Goal: Transaction & Acquisition: Purchase product/service

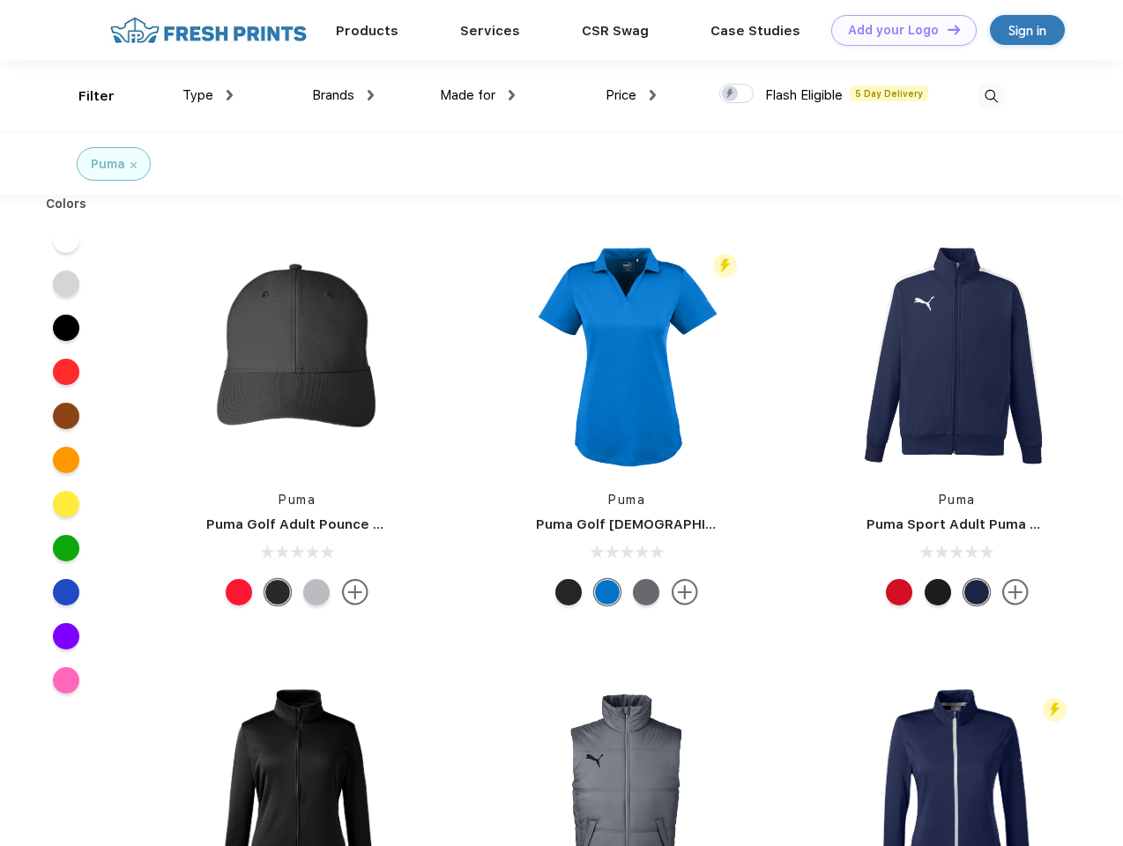
click at [897, 30] on link "Add your Logo Design Tool" at bounding box center [903, 30] width 145 height 31
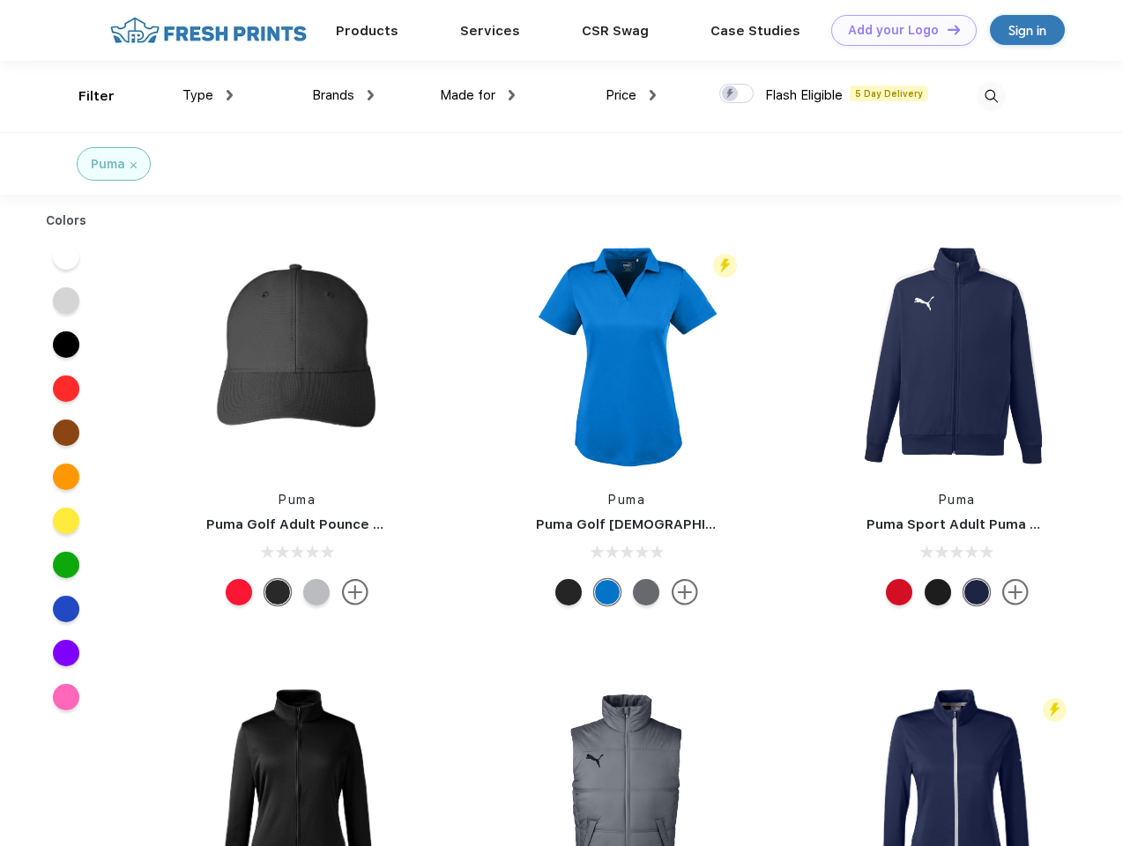
click at [0, 0] on div "Design Tool" at bounding box center [0, 0] width 0 height 0
click at [946, 29] on link "Add your Logo Design Tool" at bounding box center [903, 30] width 145 height 31
click at [85, 96] on div "Filter" at bounding box center [96, 96] width 36 height 20
click at [208, 95] on span "Type" at bounding box center [197, 95] width 31 height 16
click at [343, 95] on span "Brands" at bounding box center [333, 95] width 42 height 16
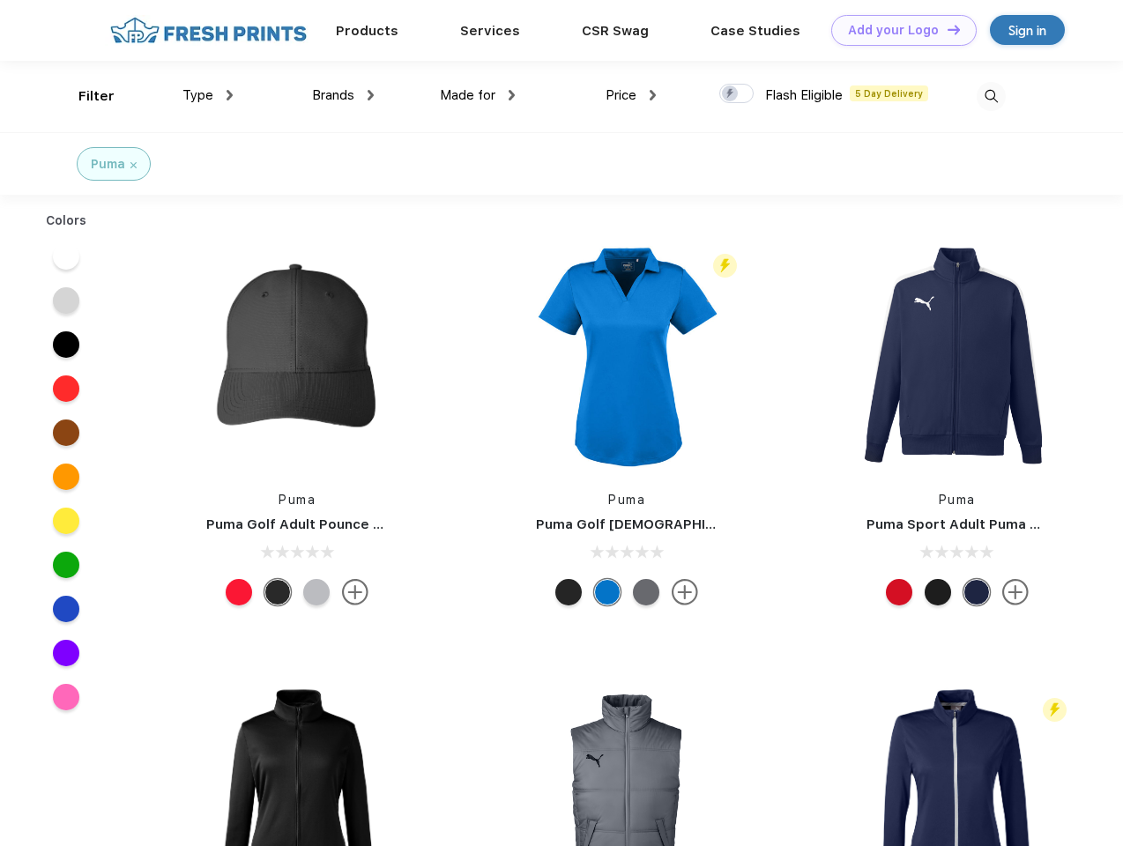
click at [478, 95] on span "Made for" at bounding box center [468, 95] width 56 height 16
click at [631, 95] on span "Price" at bounding box center [620, 95] width 31 height 16
click at [737, 94] on div at bounding box center [736, 93] width 34 height 19
click at [730, 94] on input "checkbox" at bounding box center [724, 88] width 11 height 11
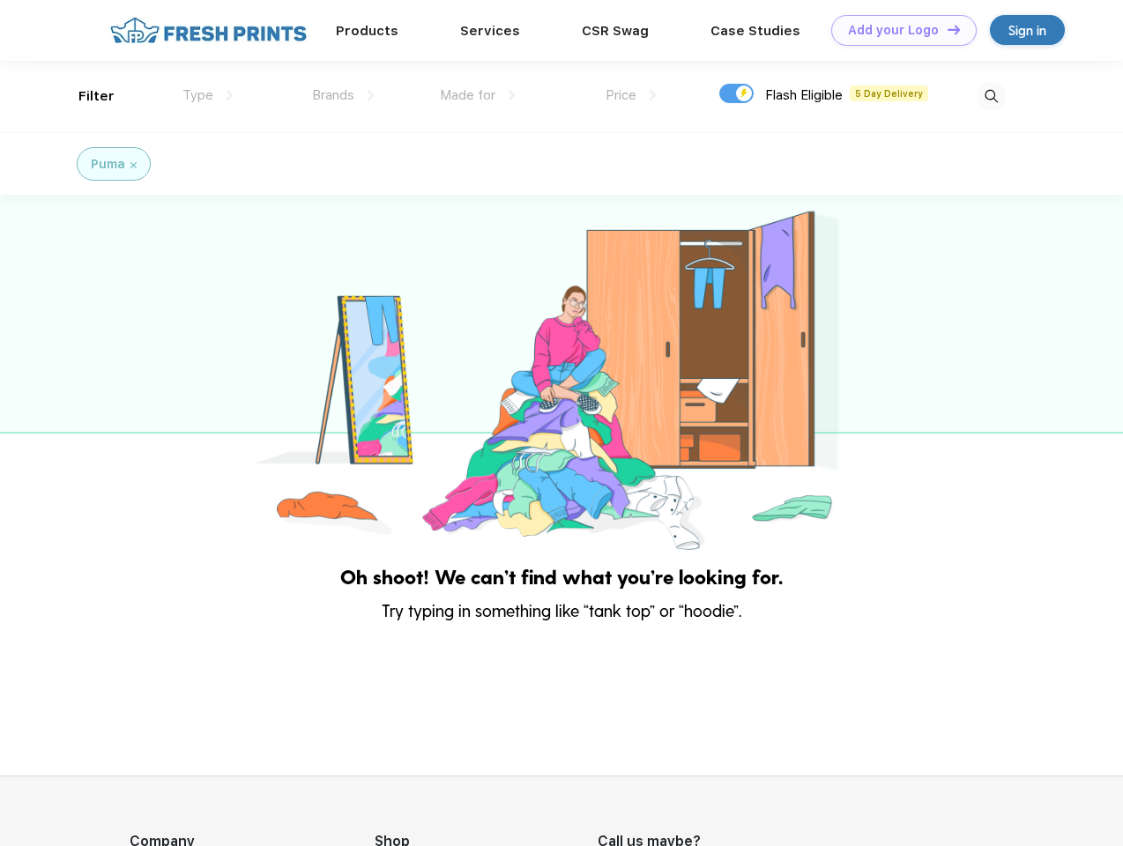
click at [990, 96] on img at bounding box center [990, 96] width 29 height 29
